Goal: Task Accomplishment & Management: Use online tool/utility

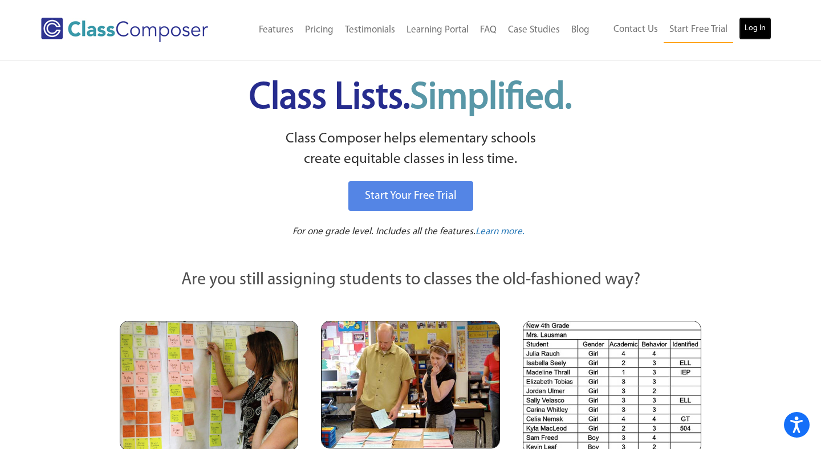
click at [758, 25] on link "Log In" at bounding box center [755, 28] width 32 height 23
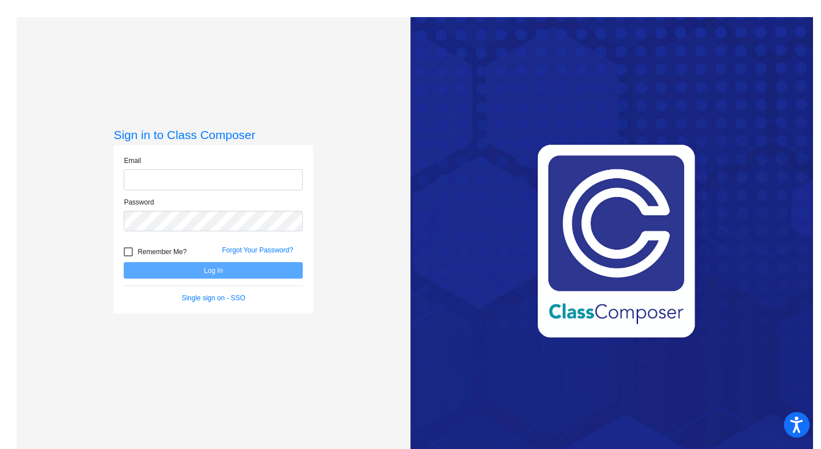
click at [204, 178] on input "email" at bounding box center [213, 179] width 179 height 21
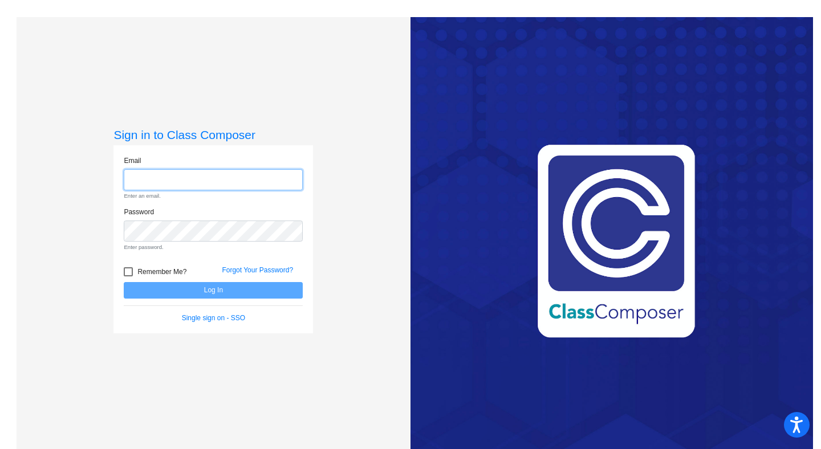
click at [223, 176] on input "email" at bounding box center [213, 179] width 179 height 21
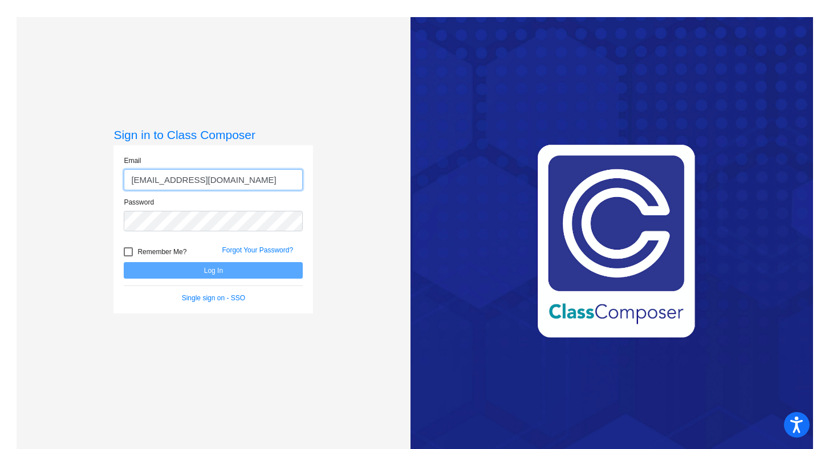
type input "[EMAIL_ADDRESS][DOMAIN_NAME]"
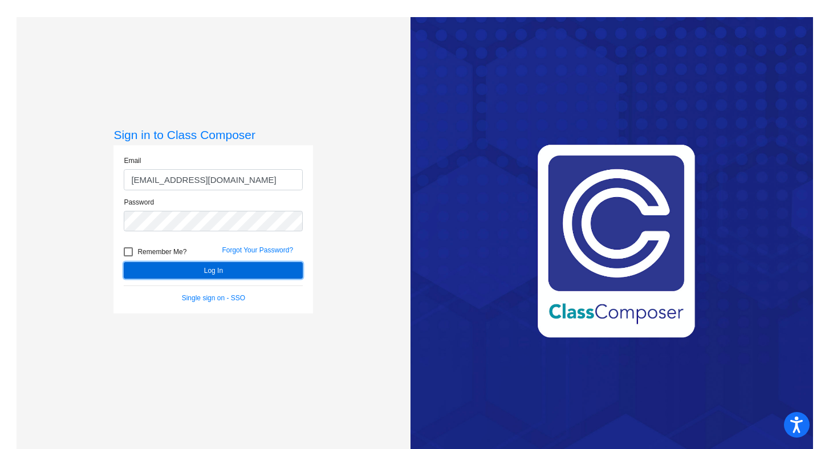
click at [162, 270] on button "Log In" at bounding box center [213, 270] width 179 height 17
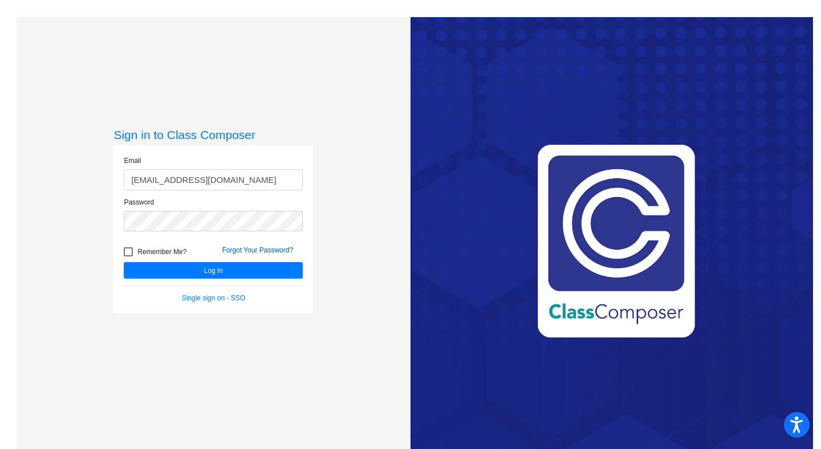
click at [256, 251] on link "Forgot Your Password?" at bounding box center [257, 250] width 71 height 8
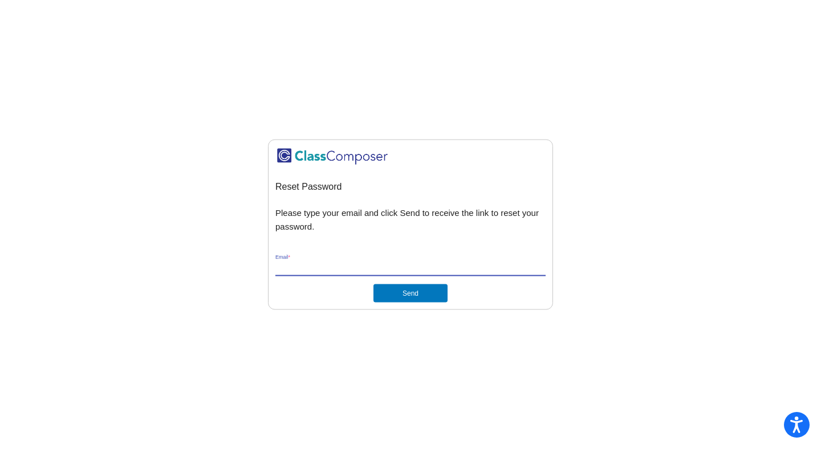
click at [308, 268] on input "Email *" at bounding box center [410, 267] width 270 height 10
type input "[EMAIL_ADDRESS][DOMAIN_NAME]"
click at [426, 245] on div "Reset Password Please type your email and click Send to receive the link to res…" at bounding box center [410, 225] width 270 height 156
click at [424, 293] on button "Send" at bounding box center [410, 293] width 74 height 18
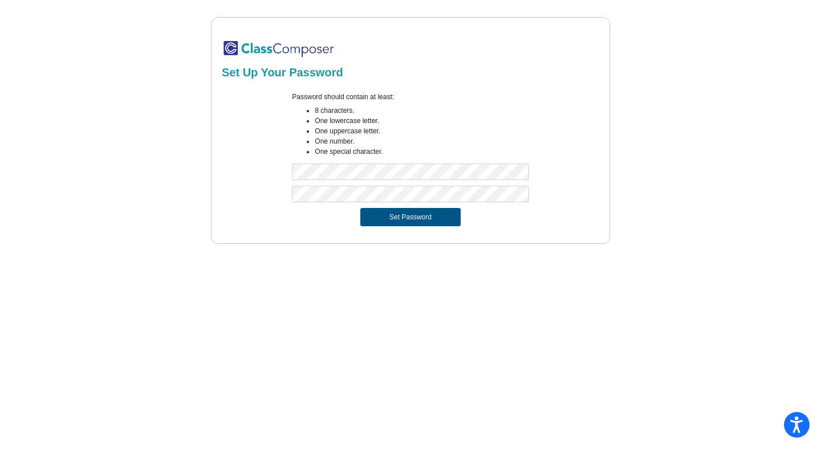
click at [399, 214] on button "Set Password" at bounding box center [410, 217] width 100 height 18
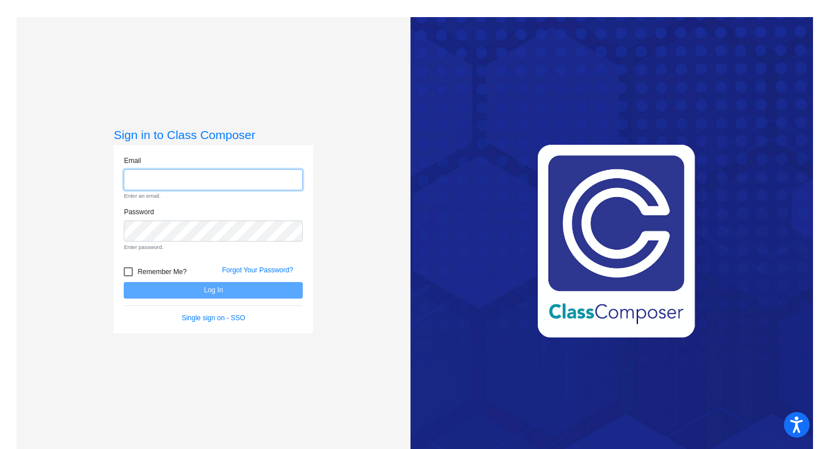
click at [203, 184] on input "email" at bounding box center [213, 179] width 179 height 21
click at [197, 181] on input "email" at bounding box center [213, 179] width 179 height 21
click at [181, 180] on input "wzarter@asd,edu.qa" at bounding box center [213, 179] width 179 height 21
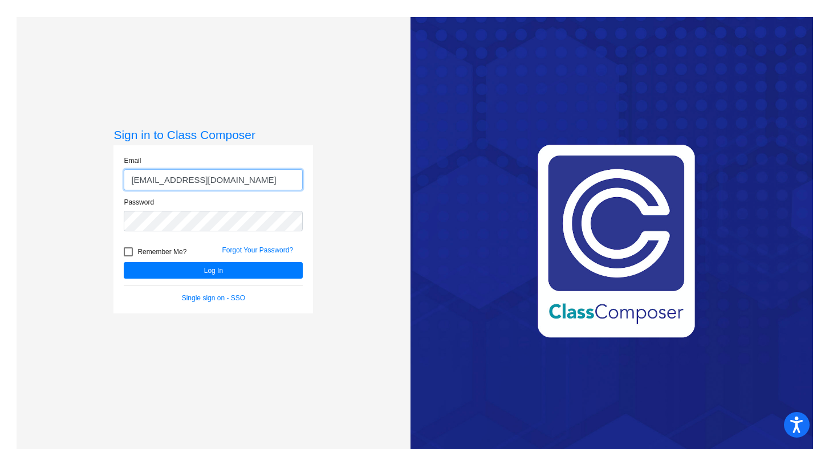
type input "wzarter@asd.edu.qa"
click at [155, 199] on div "Password" at bounding box center [213, 214] width 179 height 35
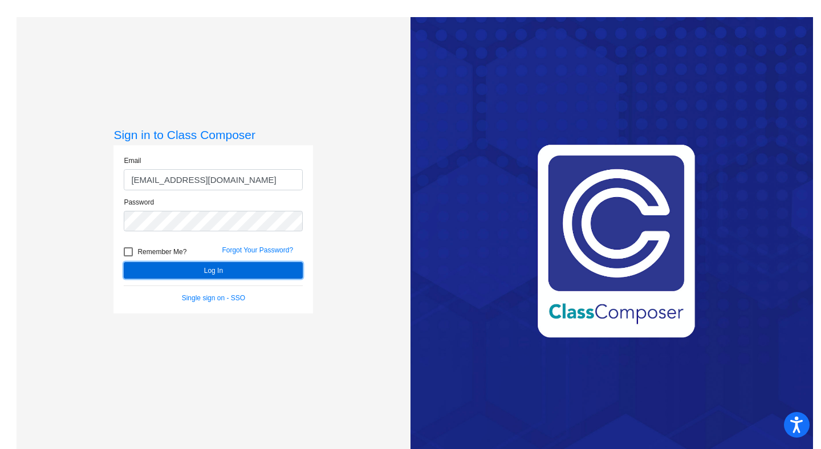
click at [202, 268] on button "Log In" at bounding box center [213, 270] width 179 height 17
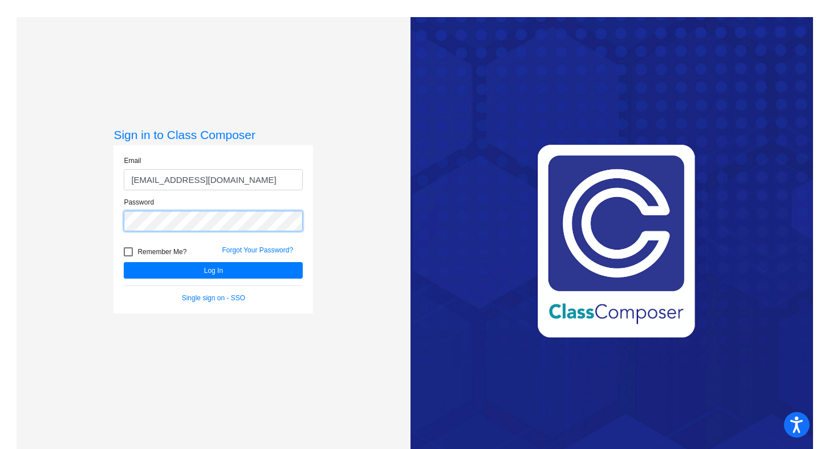
click at [97, 213] on div "Sign in to Class Composer Email wzarter@asd.edu.qa Password Remember Me? Forgot…" at bounding box center [214, 241] width 394 height 449
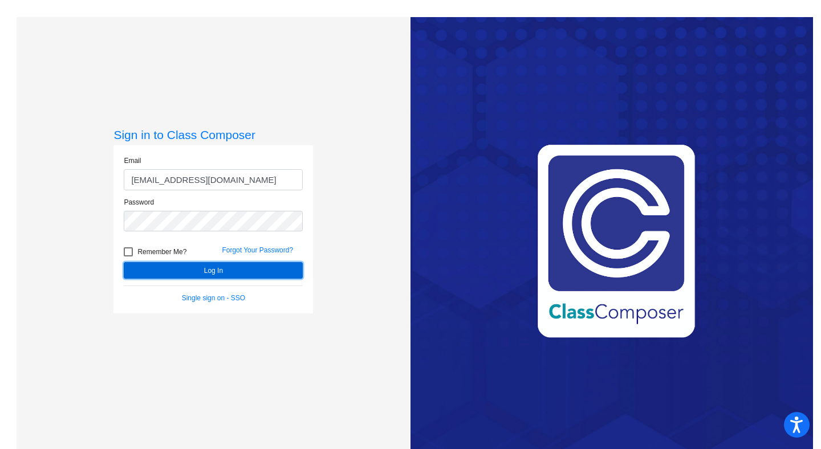
click at [145, 271] on button "Log In" at bounding box center [213, 270] width 179 height 17
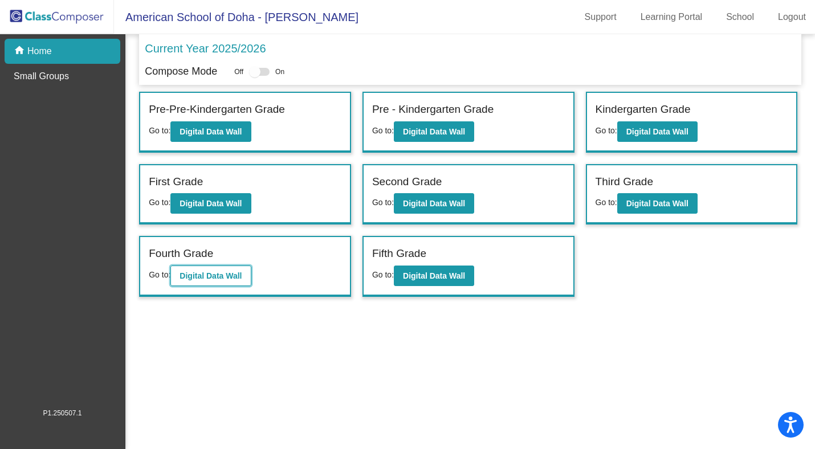
click at [202, 275] on b "Digital Data Wall" at bounding box center [211, 275] width 62 height 9
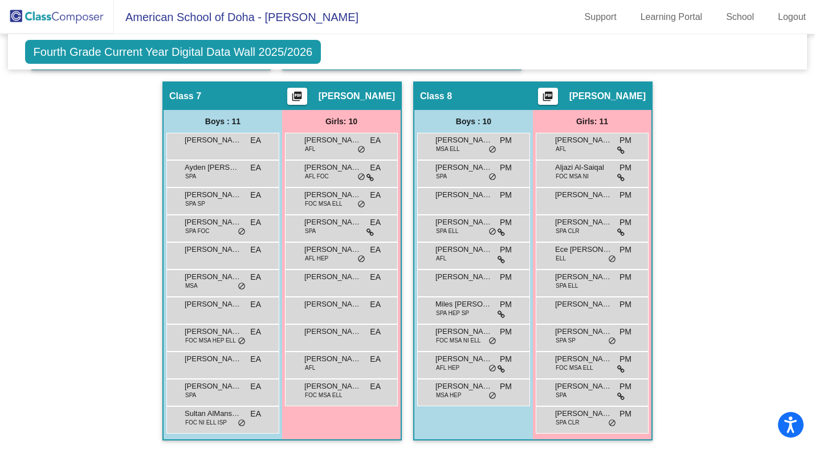
scroll to position [1124, 0]
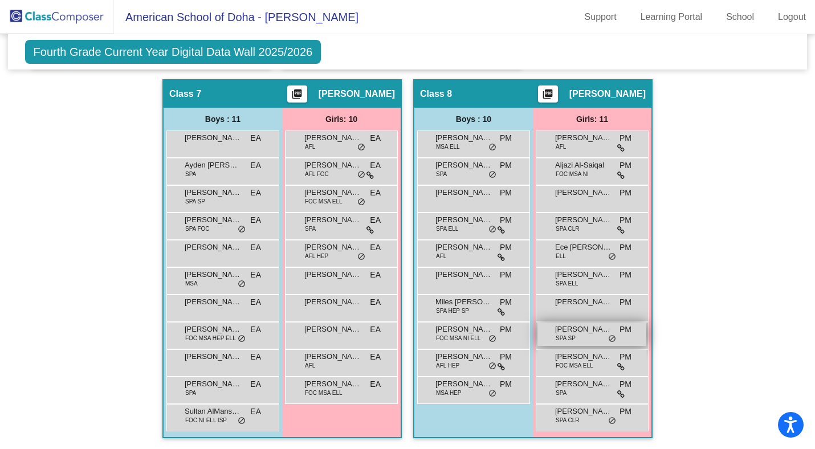
click at [572, 336] on span "SPA SP" at bounding box center [566, 338] width 20 height 9
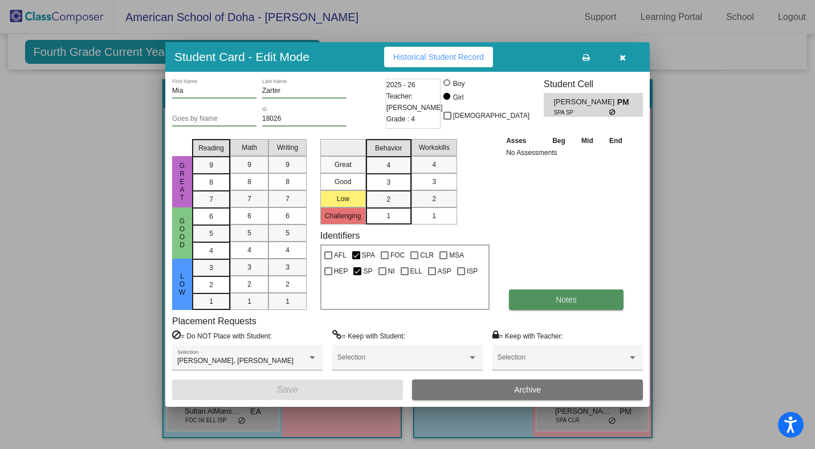
click at [569, 295] on span "Notes" at bounding box center [566, 299] width 21 height 9
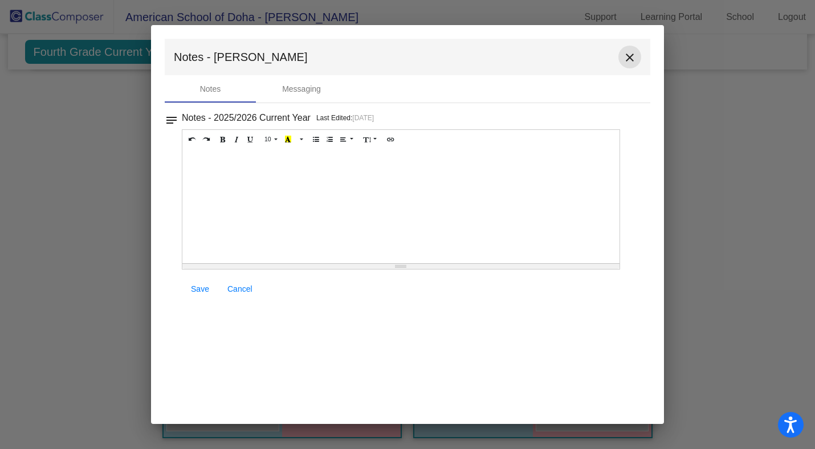
click at [630, 57] on mat-icon "close" at bounding box center [630, 58] width 14 height 14
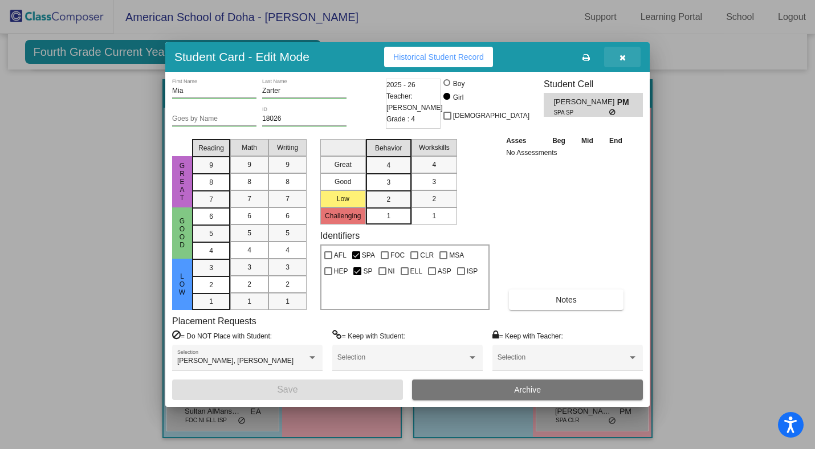
click at [624, 56] on icon "button" at bounding box center [623, 58] width 6 height 8
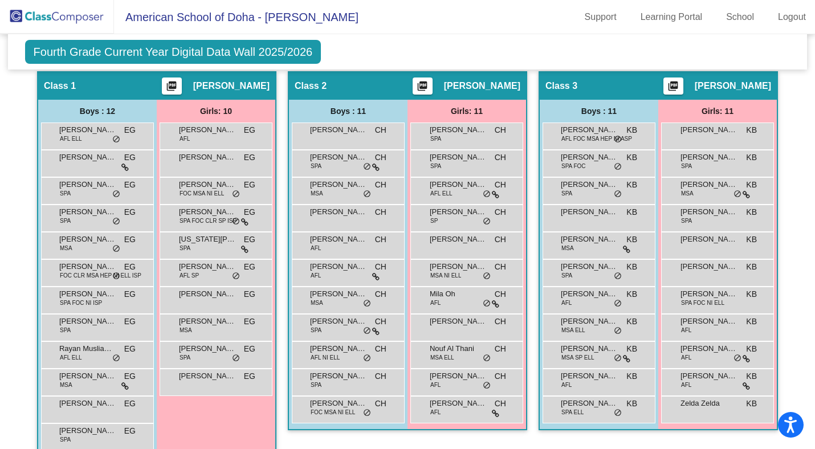
scroll to position [339, 0]
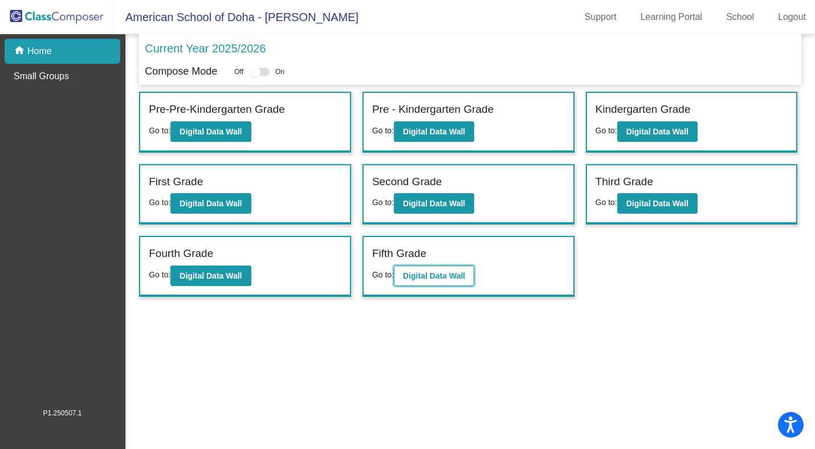
click at [443, 276] on b "Digital Data Wall" at bounding box center [434, 275] width 62 height 9
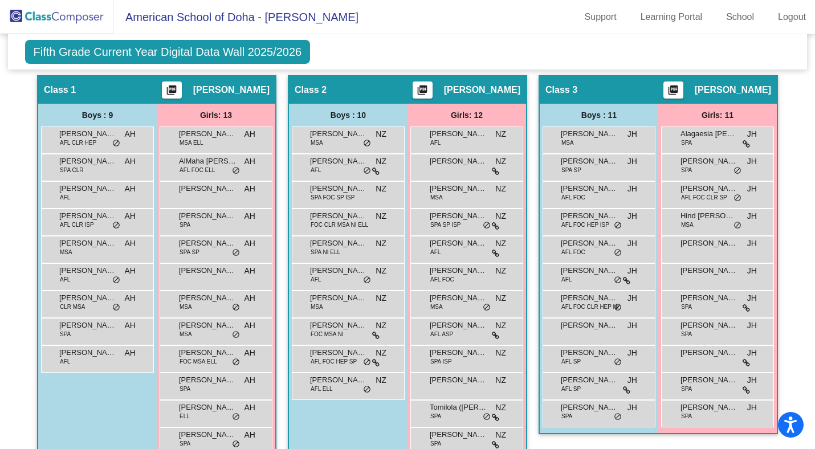
scroll to position [329, 0]
